Goal: Transaction & Acquisition: Purchase product/service

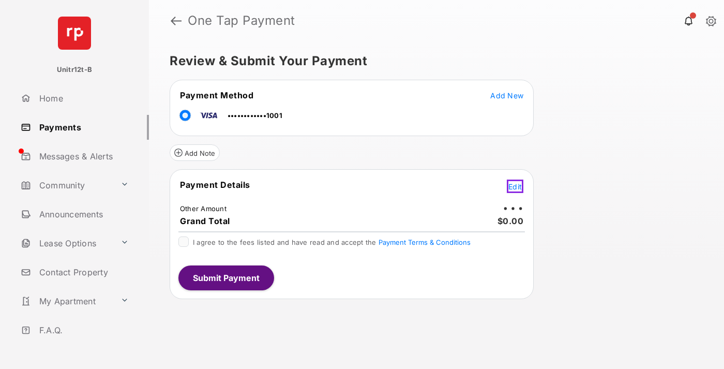
click at [517, 185] on span "Edit" at bounding box center [515, 186] width 13 height 9
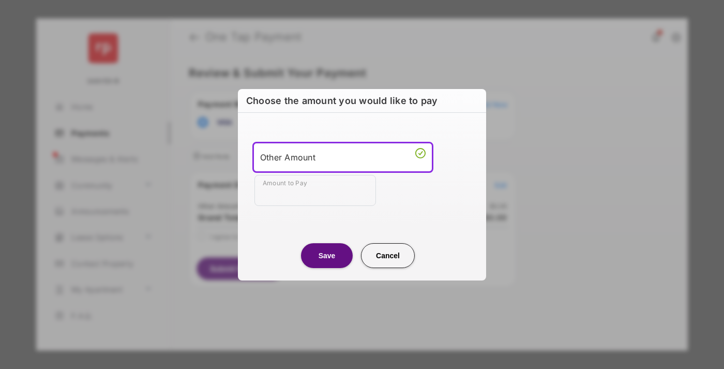
click at [343, 157] on div "Other Amount" at bounding box center [343, 158] width 166 height 16
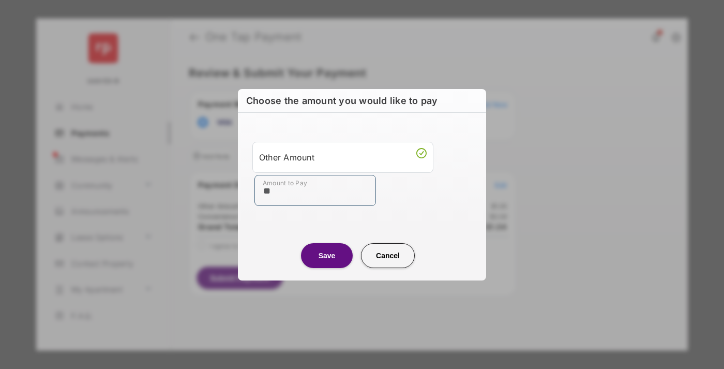
type input "**"
click at [327, 255] on button "Save" at bounding box center [327, 255] width 52 height 25
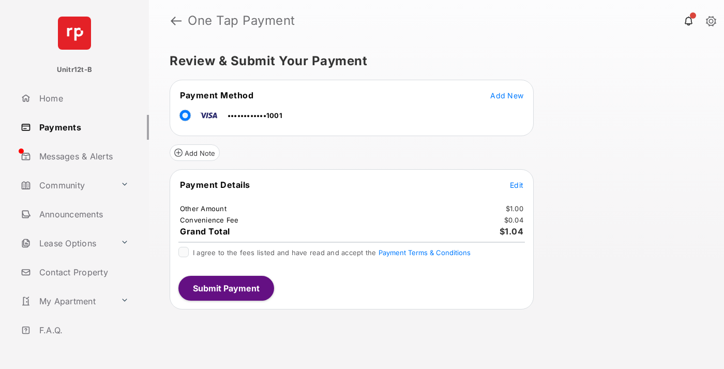
click at [517, 185] on span "Edit" at bounding box center [516, 185] width 13 height 9
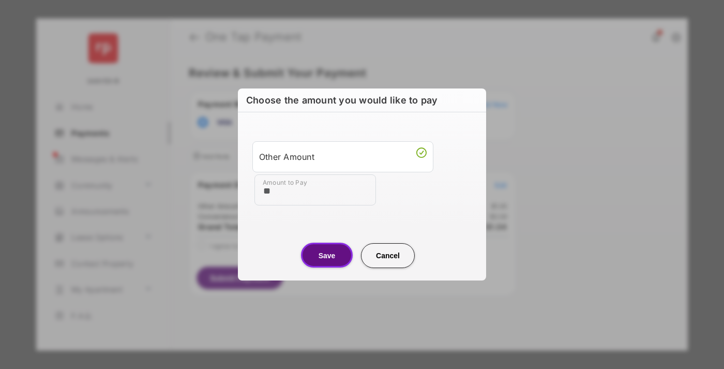
click at [327, 255] on button "Save" at bounding box center [327, 255] width 52 height 25
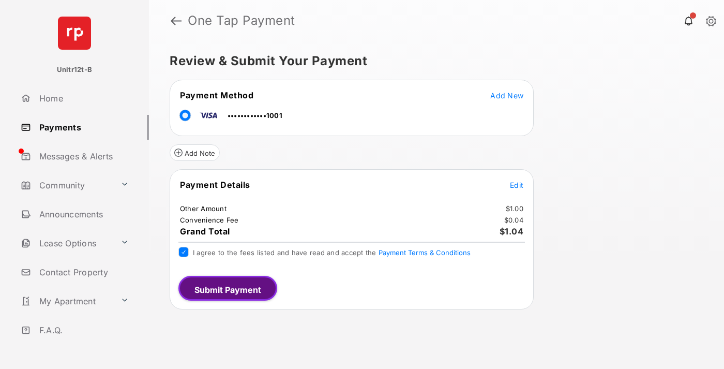
click at [226, 288] on button "Submit Payment" at bounding box center [227, 288] width 99 height 25
